Goal: Task Accomplishment & Management: Use online tool/utility

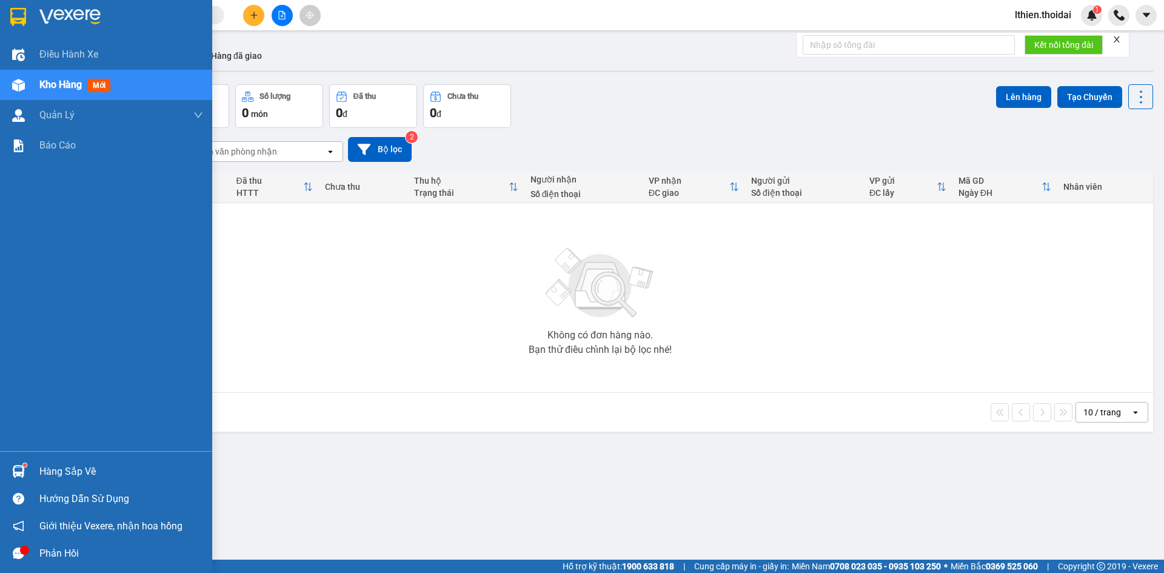
click at [22, 469] on img at bounding box center [18, 471] width 13 height 13
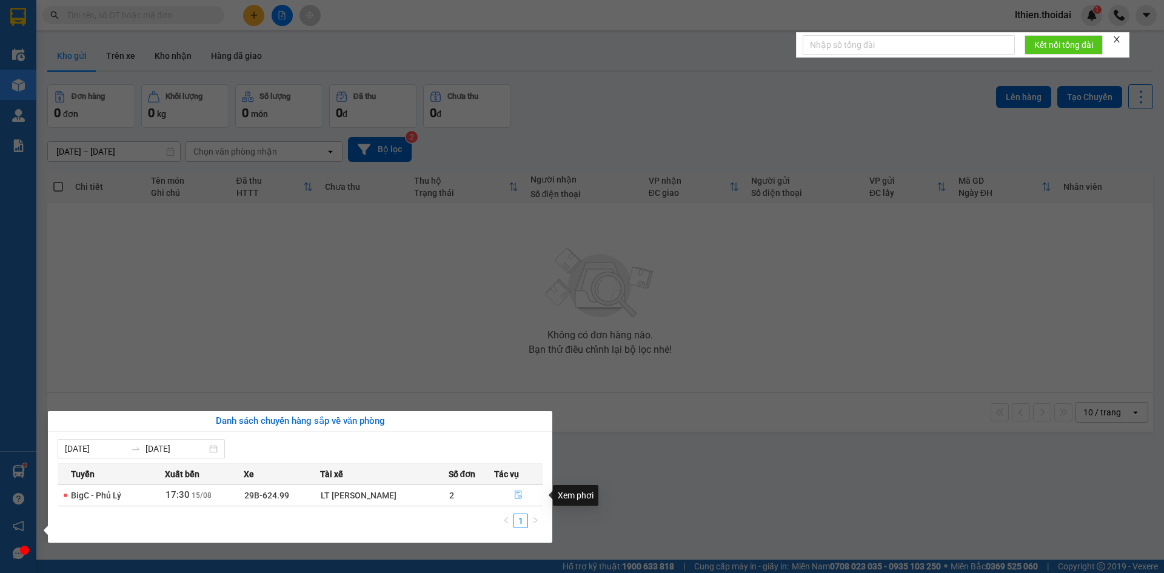
click at [517, 493] on icon "file-done" at bounding box center [518, 495] width 7 height 8
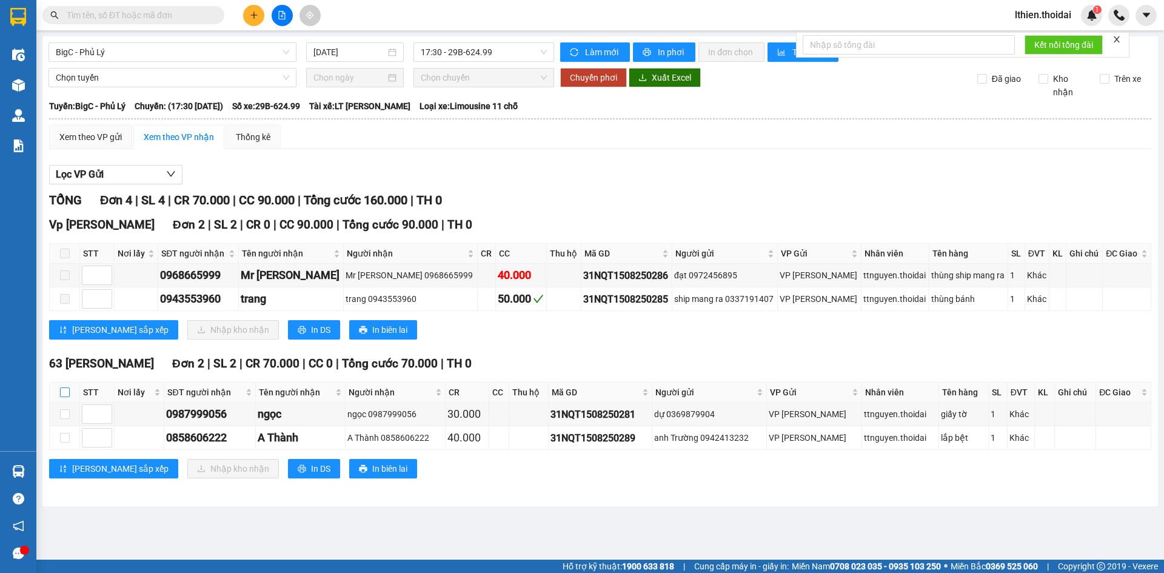
click at [66, 392] on input "checkbox" at bounding box center [65, 392] width 10 height 10
checkbox input "true"
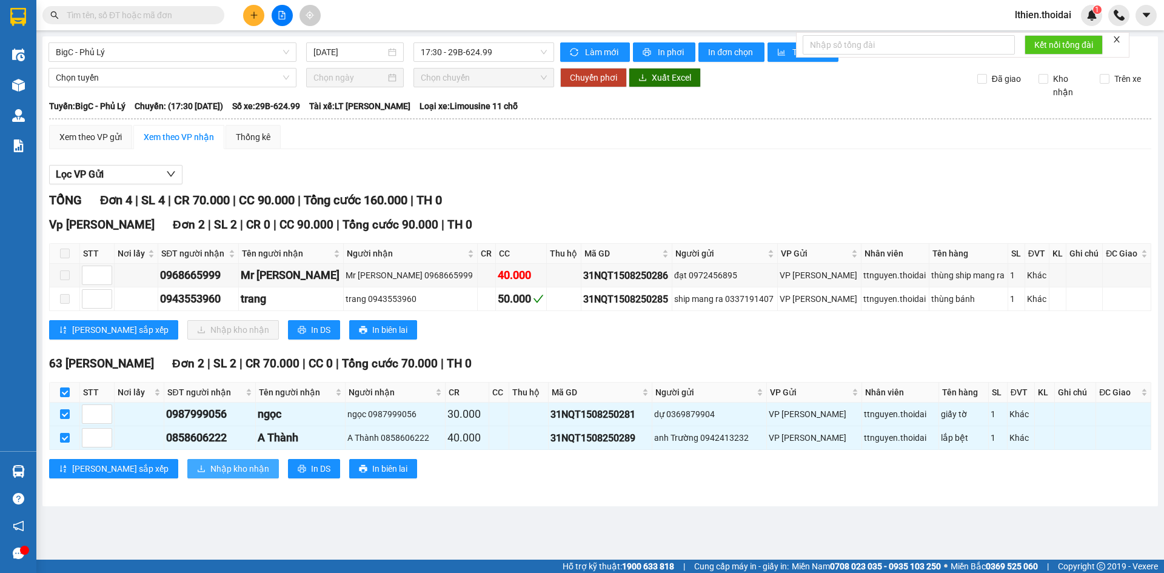
click at [210, 470] on span "Nhập kho nhận" at bounding box center [239, 468] width 59 height 13
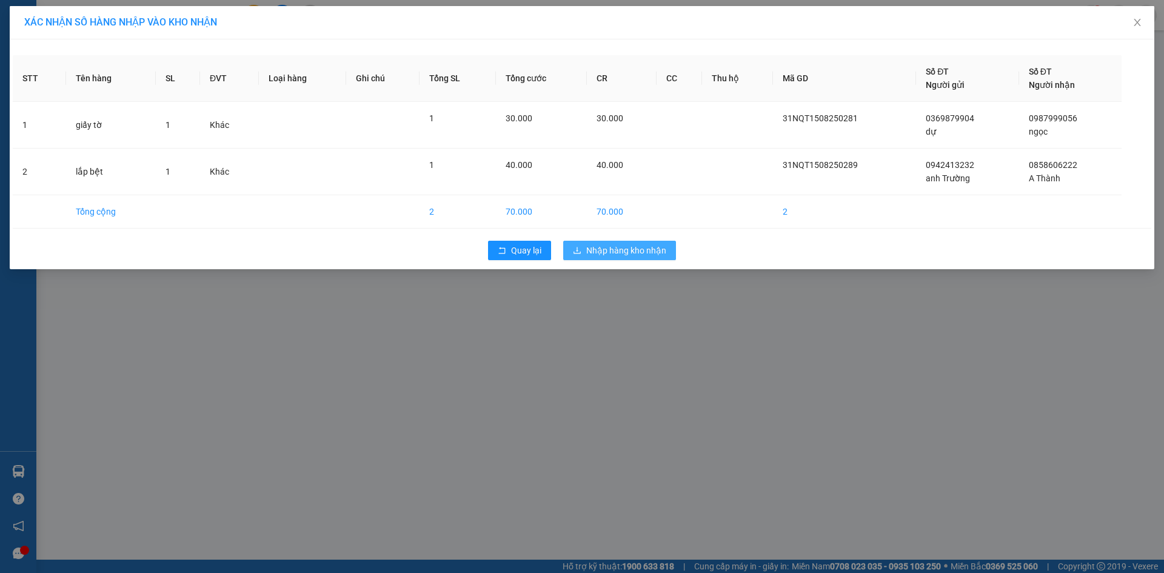
click at [631, 250] on span "Nhập hàng kho nhận" at bounding box center [626, 250] width 80 height 13
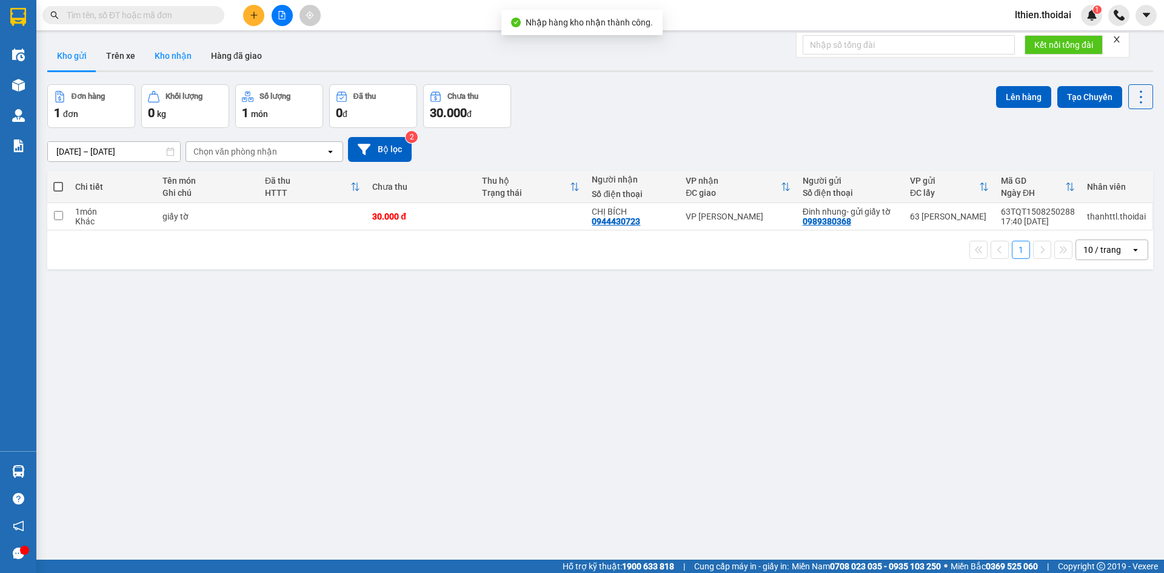
click at [166, 54] on button "Kho nhận" at bounding box center [173, 55] width 56 height 29
